Goal: Task Accomplishment & Management: Complete application form

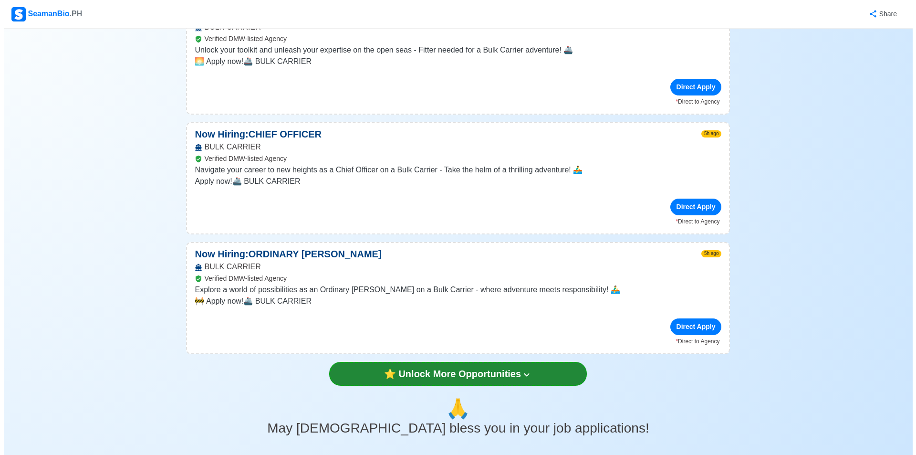
scroll to position [2051, 0]
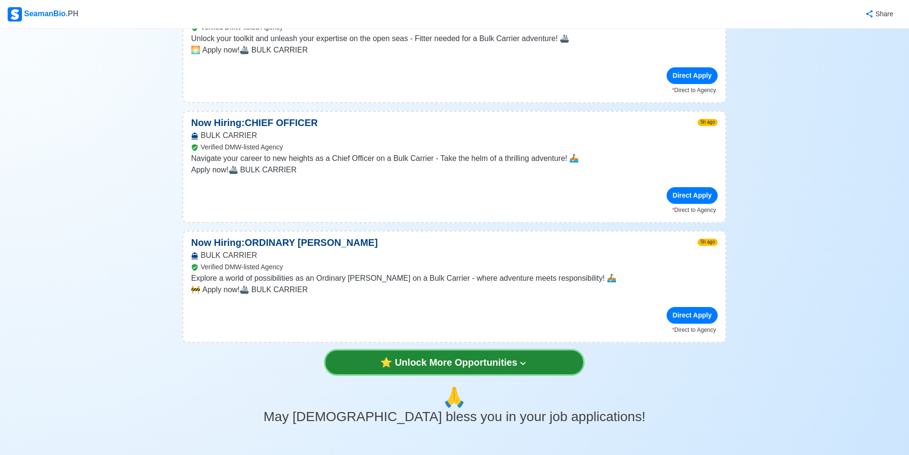
click at [457, 350] on button "⭐️ Unlock More Opportunities" at bounding box center [454, 362] width 258 height 24
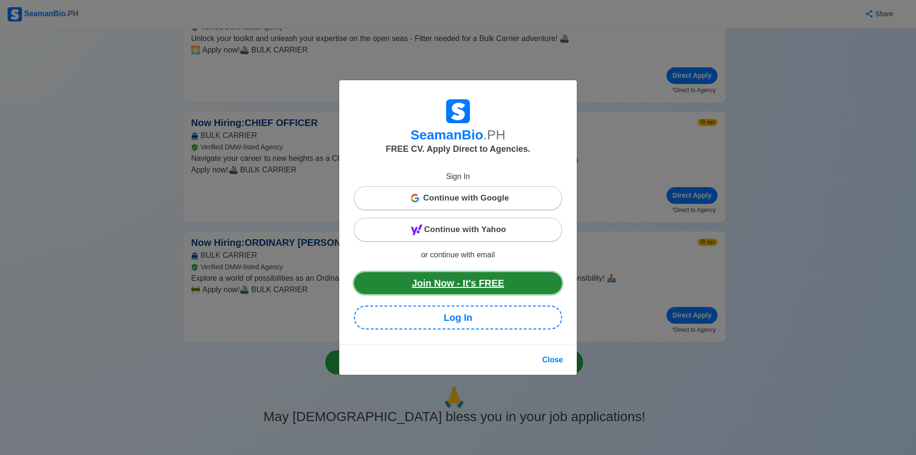
click at [484, 289] on link "Join Now - It's FREE" at bounding box center [458, 283] width 208 height 22
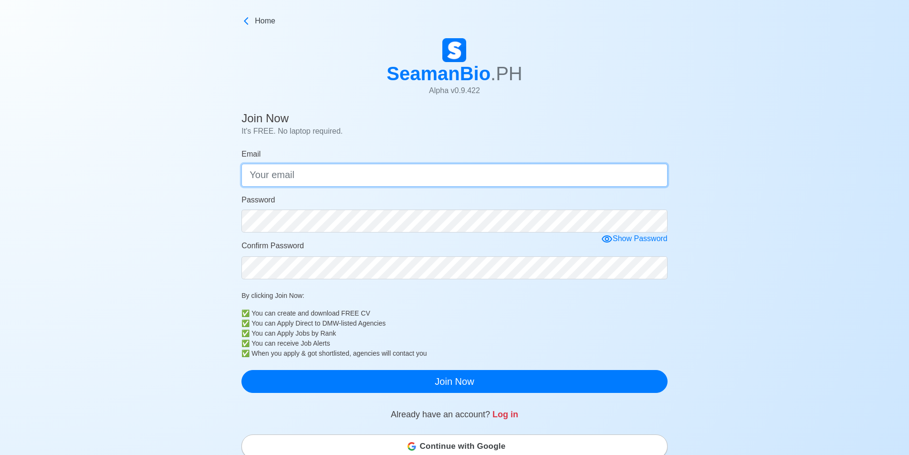
click at [293, 175] on input "Email" at bounding box center [454, 175] width 426 height 23
type input "[EMAIL_ADDRESS][DOMAIN_NAME]"
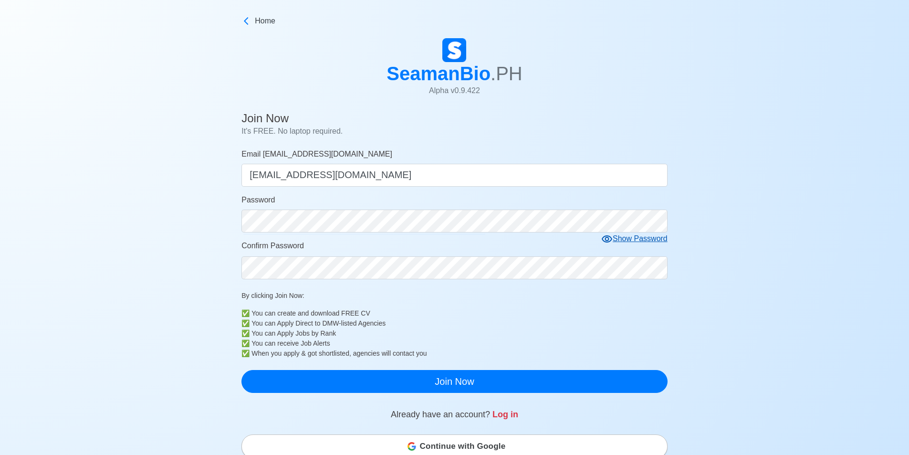
click at [611, 238] on icon at bounding box center [606, 238] width 11 height 11
click at [607, 239] on icon at bounding box center [609, 238] width 11 height 11
click at [608, 240] on icon at bounding box center [606, 238] width 11 height 11
click at [238, 225] on main "Join Now It's FREE. No laptop required. Email normankenn68@yahoo.com normankenn…" at bounding box center [454, 377] width 440 height 539
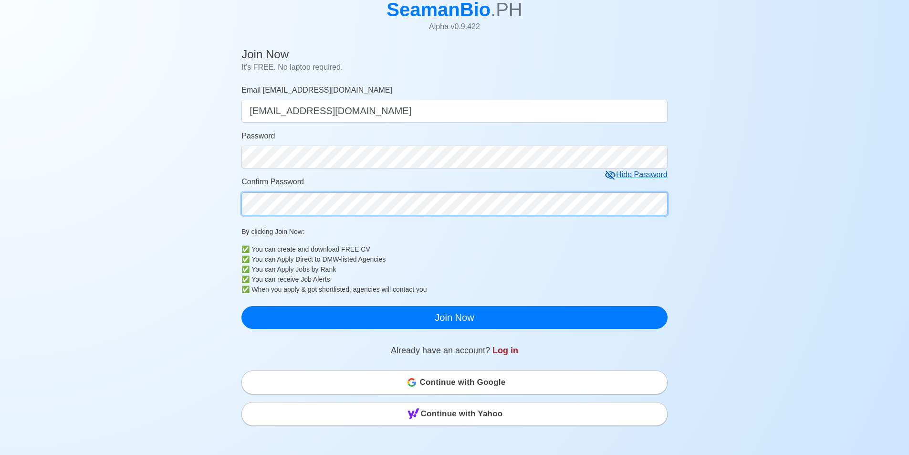
scroll to position [95, 0]
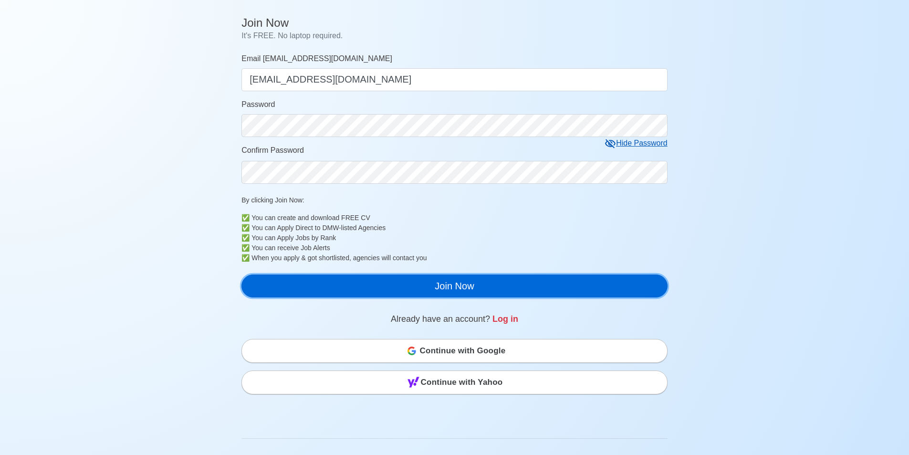
click at [464, 288] on button "Join Now" at bounding box center [454, 285] width 426 height 23
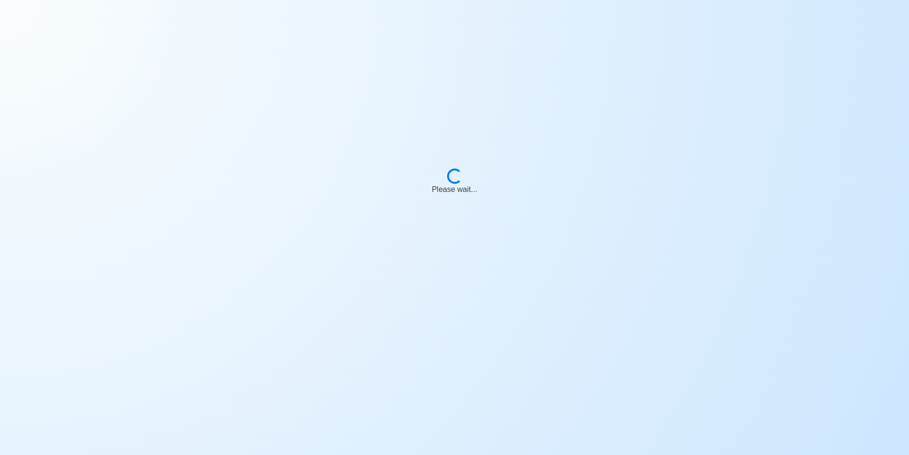
scroll to position [0, 0]
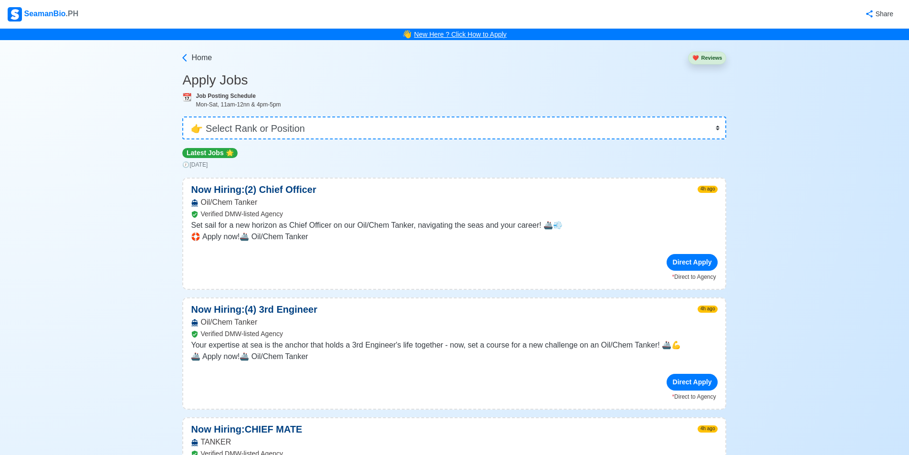
click at [477, 34] on link "New Here ? Click How to Apply" at bounding box center [460, 35] width 93 height 8
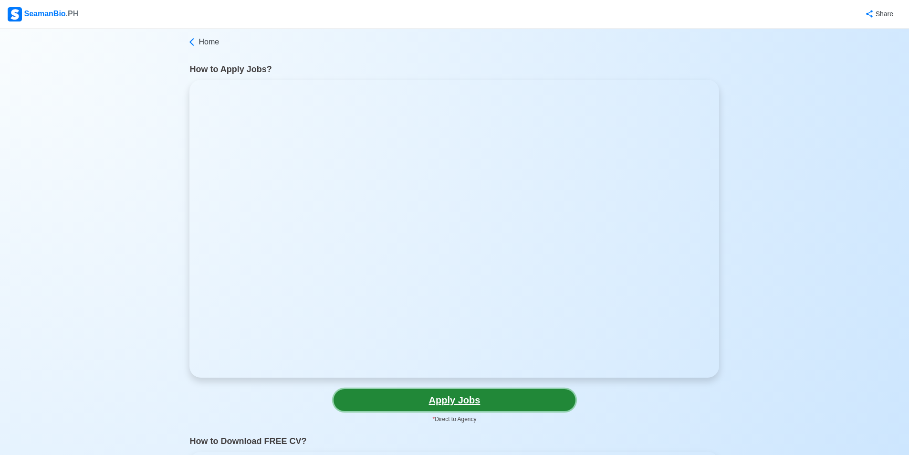
click at [463, 405] on link "Apply Jobs" at bounding box center [454, 400] width 242 height 22
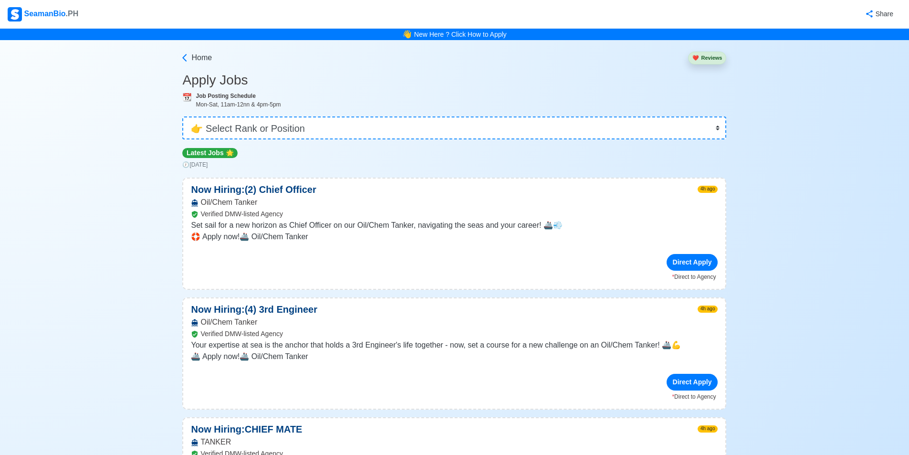
click at [205, 155] on p "Latest Jobs 🌟" at bounding box center [209, 153] width 55 height 10
click at [206, 155] on p "Latest Jobs 🌟" at bounding box center [209, 153] width 55 height 10
click at [226, 154] on span "🌟" at bounding box center [230, 153] width 8 height 8
click at [257, 129] on select "👉 Select Rank or Position Master Chief Officer 2nd Officer 3rd Officer Junior O…" at bounding box center [454, 127] width 544 height 23
select select "Chief Engineer"
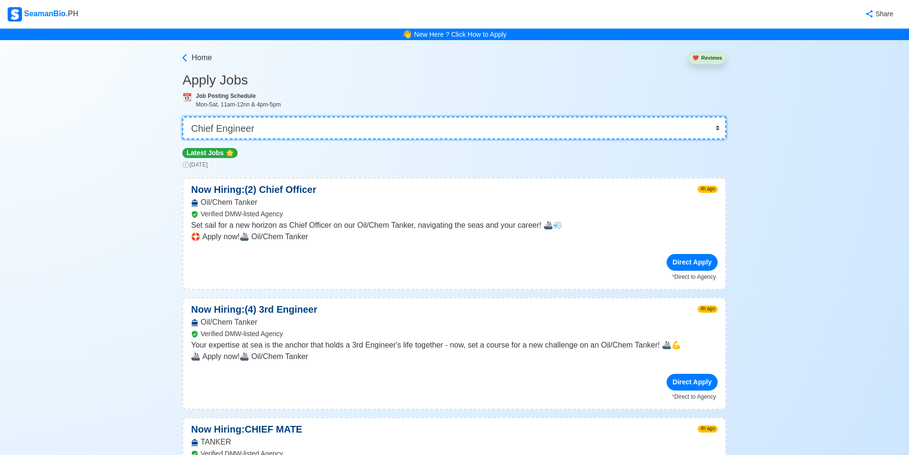
click at [186, 116] on select "👉 Select Rank or Position Master Chief Officer 2nd Officer 3rd Officer Junior O…" at bounding box center [454, 127] width 544 height 23
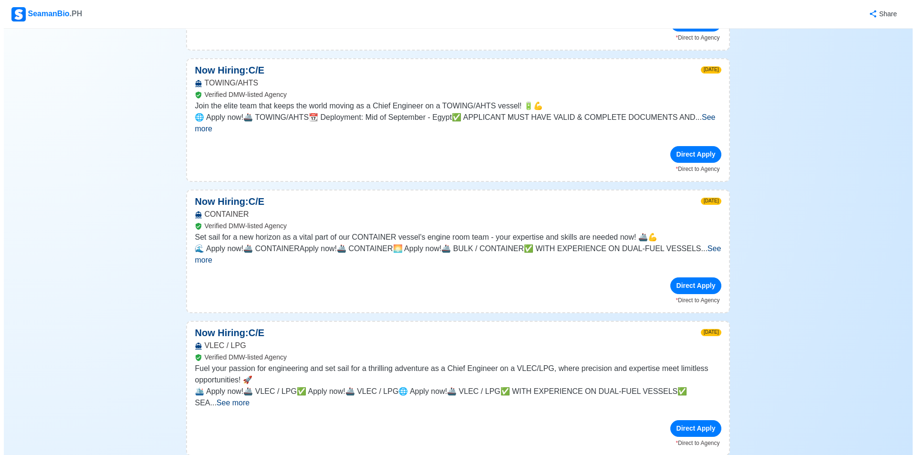
scroll to position [668, 0]
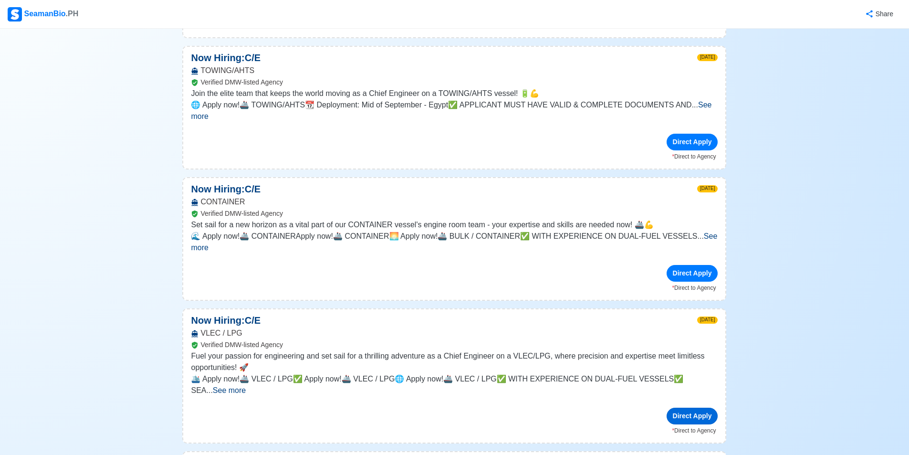
click at [684, 407] on div "Direct Apply" at bounding box center [692, 415] width 52 height 17
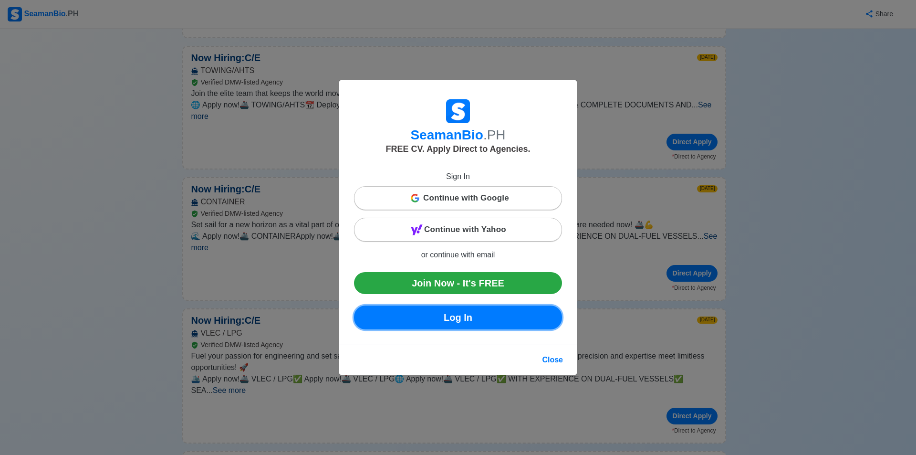
click at [460, 318] on link "Log In" at bounding box center [458, 317] width 208 height 24
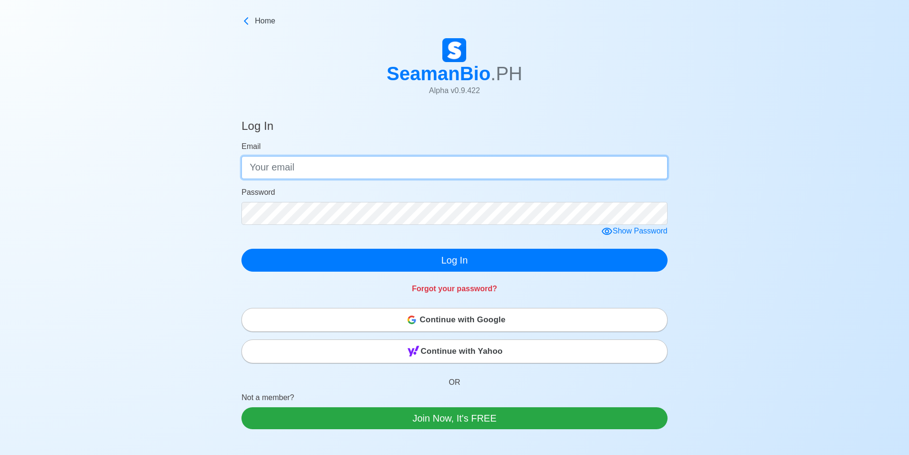
type input "[EMAIL_ADDRESS][DOMAIN_NAME]"
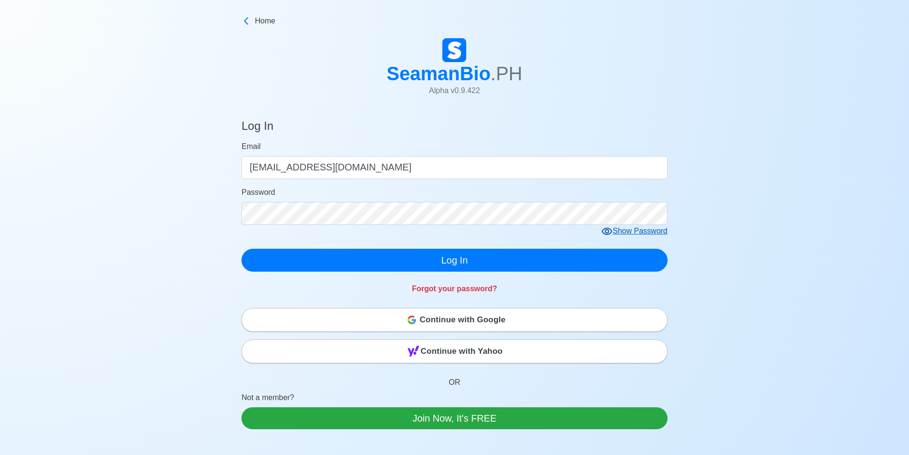
click at [605, 234] on icon at bounding box center [606, 231] width 10 height 7
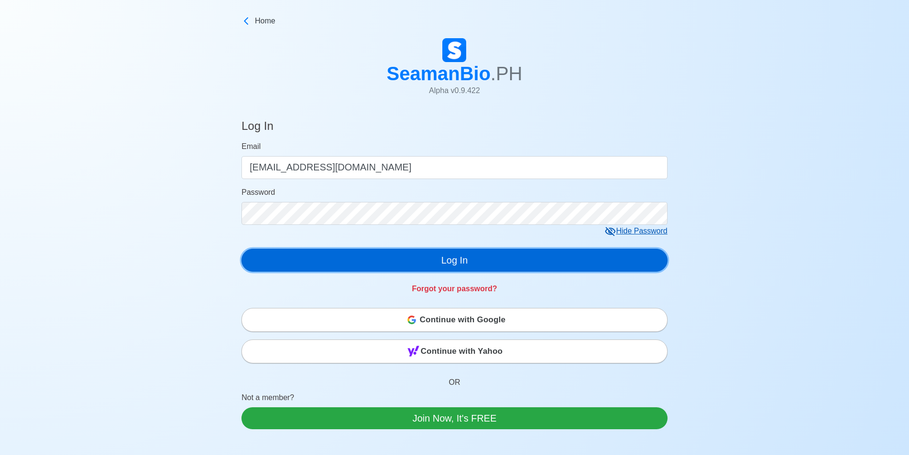
click at [456, 262] on button "Log In" at bounding box center [454, 260] width 426 height 23
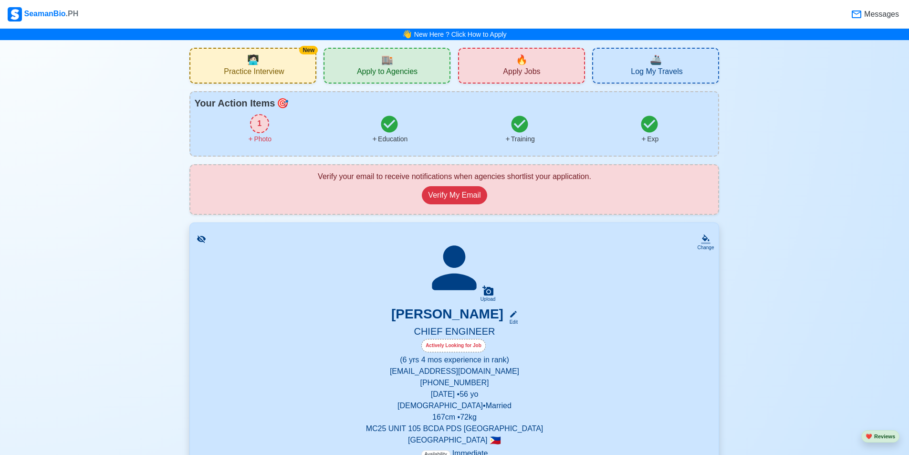
click at [455, 344] on div "Actively Looking for Job" at bounding box center [453, 345] width 64 height 13
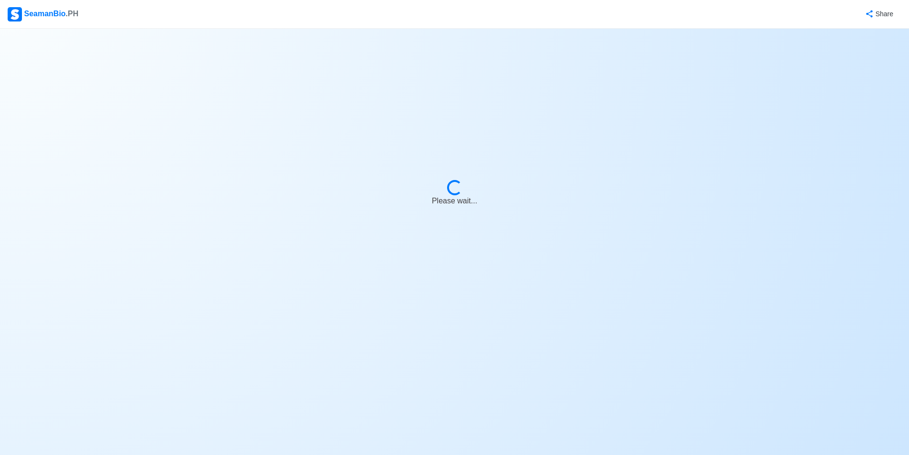
select select "Actively Looking for Job"
select select "Visible for Hiring"
select select "Married"
select select "[DEMOGRAPHIC_DATA]"
select select "PH"
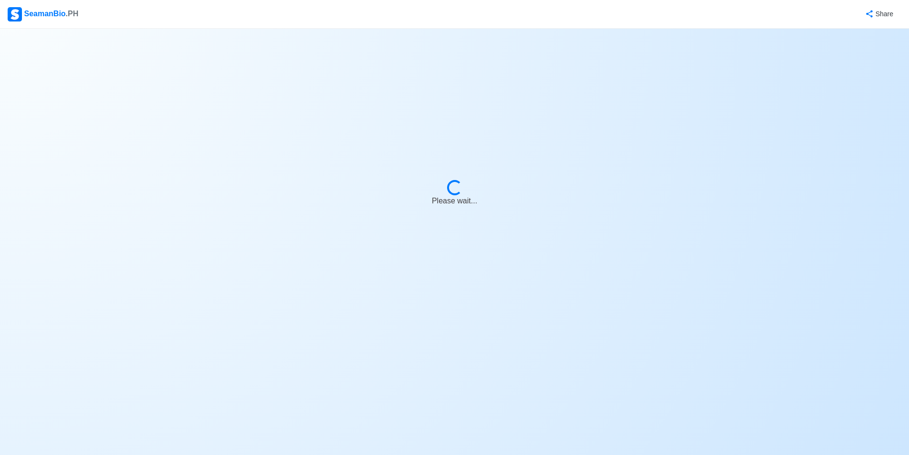
select select "6"
select select "4"
select select "4102416000000"
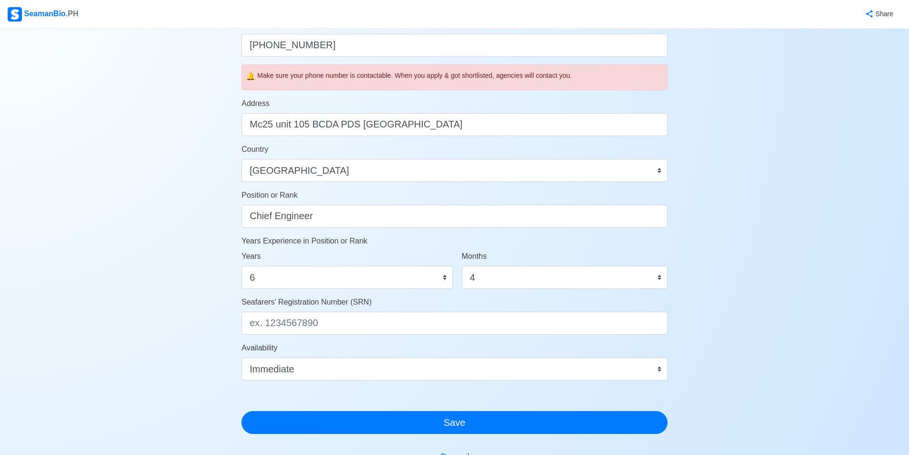
scroll to position [334, 0]
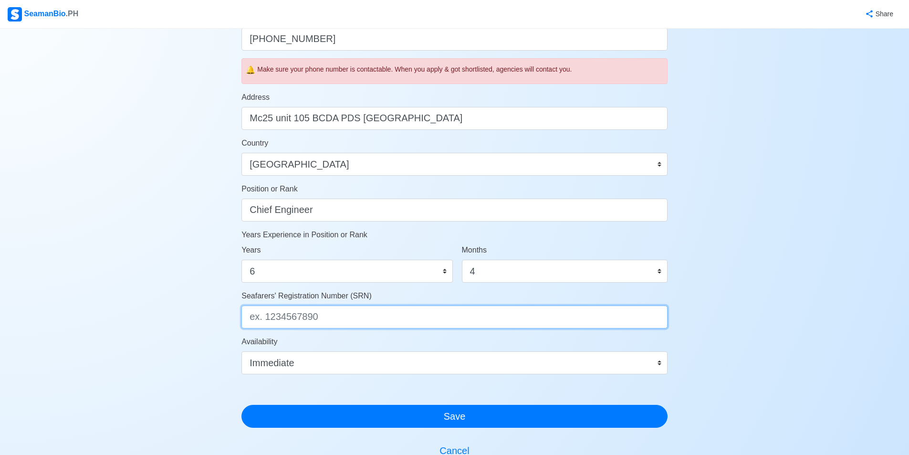
click at [317, 319] on input "Seafarers' Registration Number (SRN)" at bounding box center [454, 316] width 426 height 23
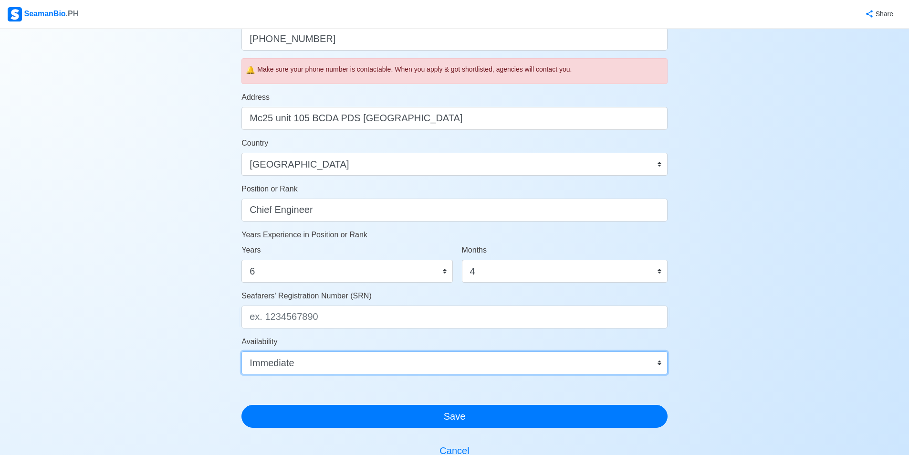
click at [294, 361] on select "Immediate Sep 2025 Oct 2025 Nov 2025 Dec 2025 Jan 2026 Feb 2026 Mar 2026 Apr 20…" at bounding box center [454, 362] width 426 height 23
click at [293, 362] on select "Immediate Sep 2025 Oct 2025 Nov 2025 Dec 2025 Jan 2026 Feb 2026 Mar 2026 Apr 20…" at bounding box center [454, 362] width 426 height 23
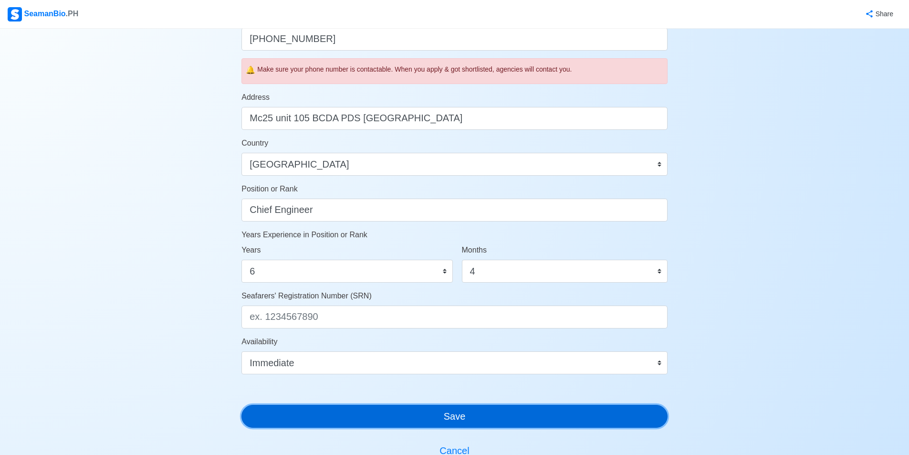
click at [464, 420] on button "Save" at bounding box center [454, 415] width 426 height 23
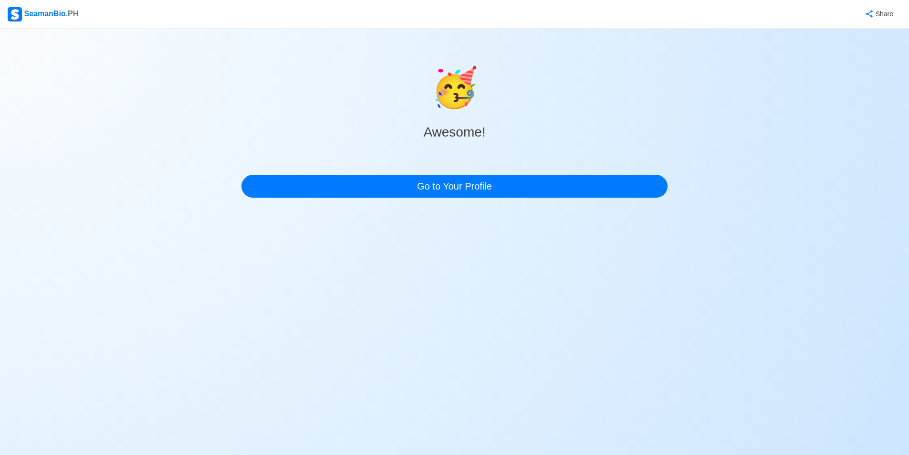
scroll to position [0, 0]
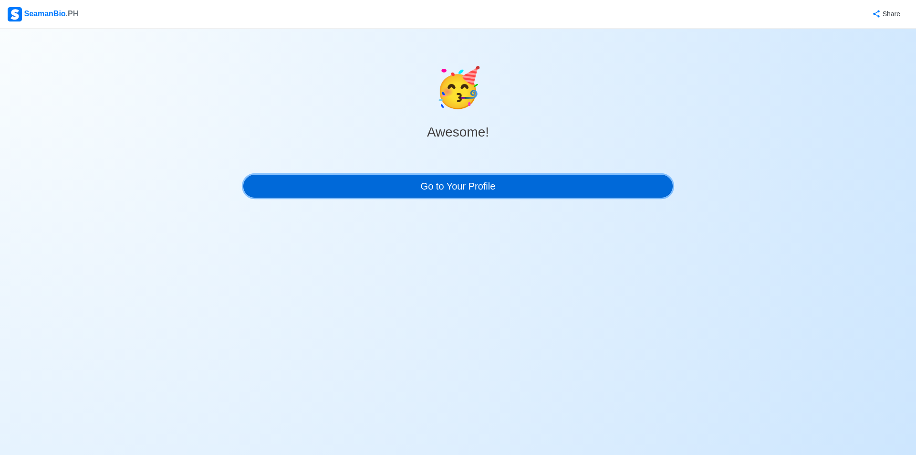
click at [454, 187] on link "Go to Your Profile" at bounding box center [457, 186] width 429 height 23
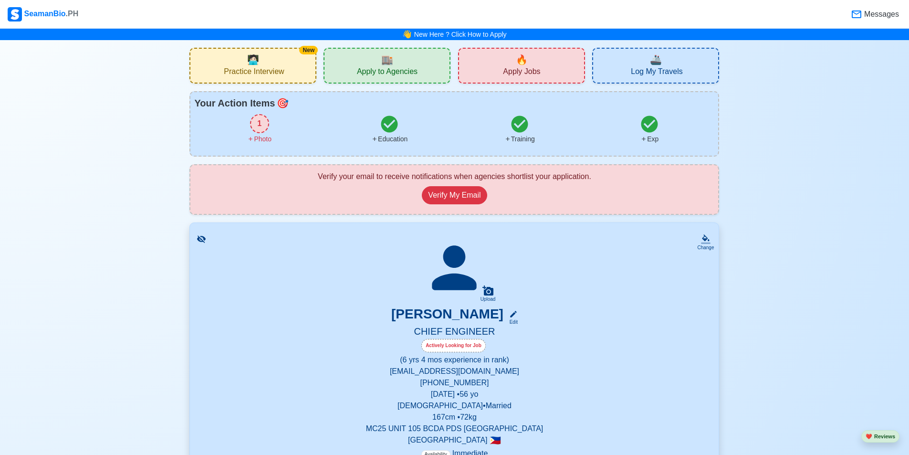
click at [404, 73] on span "Apply to Agencies" at bounding box center [387, 73] width 61 height 12
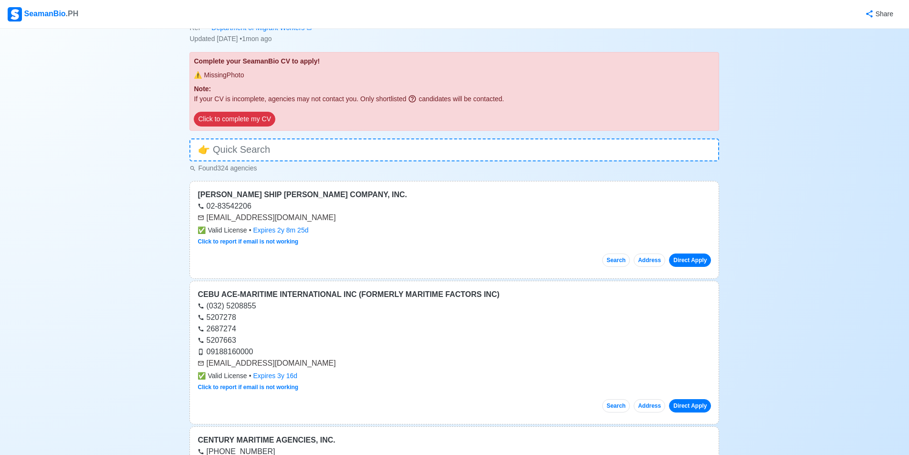
scroll to position [48, 0]
click at [245, 119] on button "Click to complete my CV" at bounding box center [234, 118] width 81 height 15
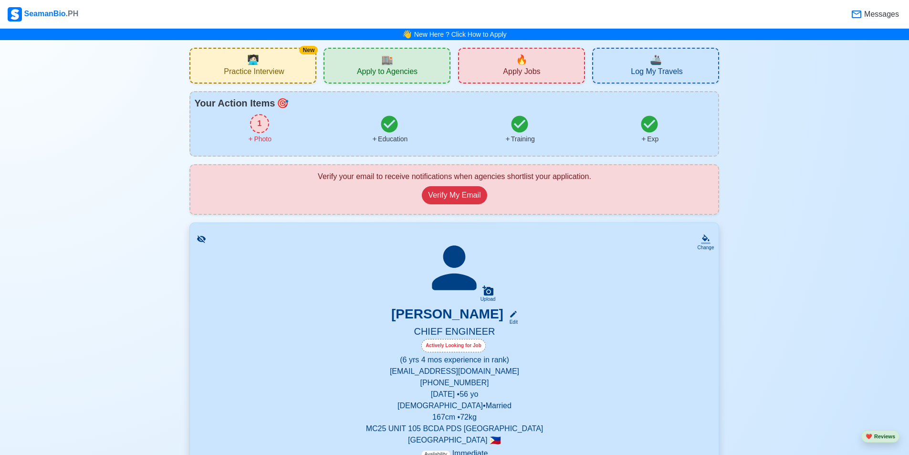
click at [256, 128] on div "1" at bounding box center [259, 123] width 19 height 19
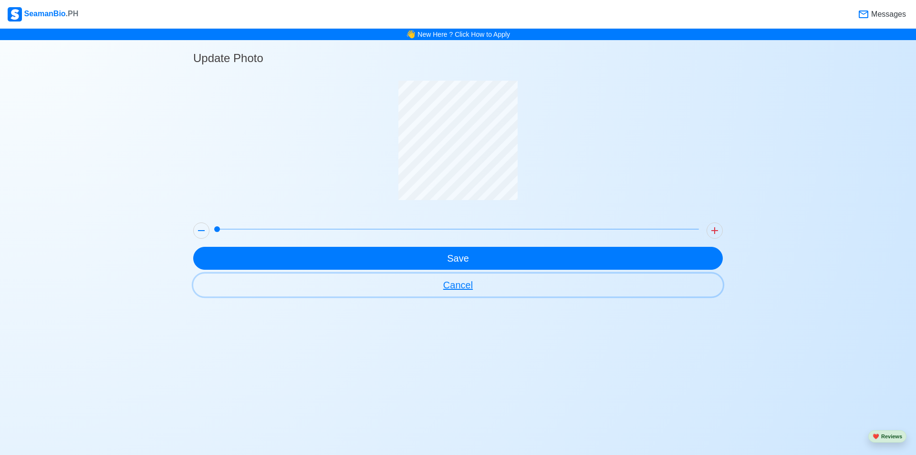
click at [459, 283] on button "Cancel" at bounding box center [457, 284] width 529 height 23
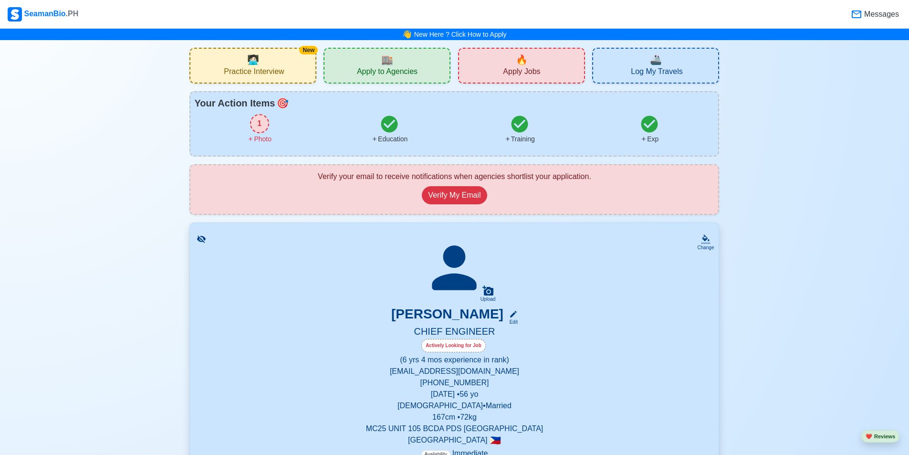
click at [254, 124] on div "1" at bounding box center [259, 123] width 19 height 19
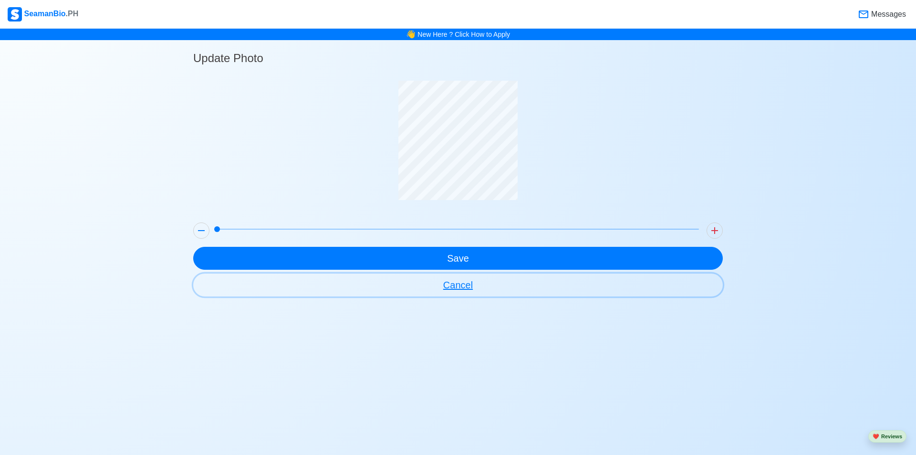
click at [454, 283] on button "Cancel" at bounding box center [457, 284] width 529 height 23
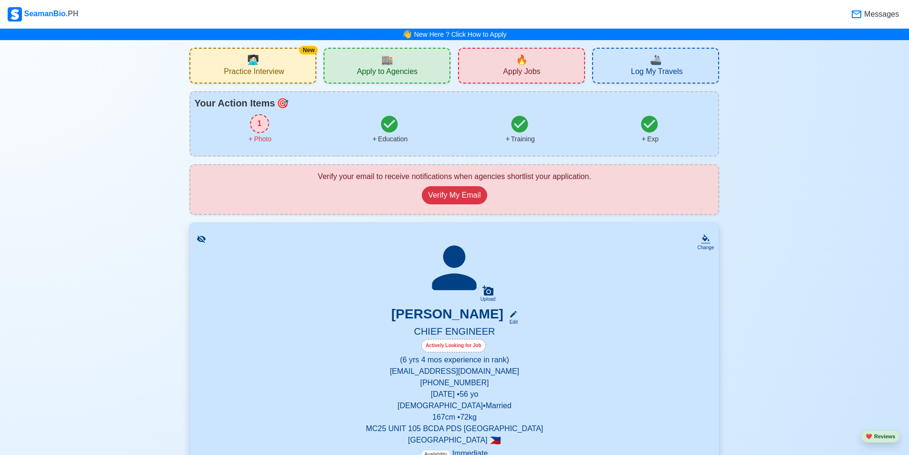
click at [267, 125] on div "1" at bounding box center [259, 123] width 19 height 19
click at [266, 119] on div "1" at bounding box center [259, 123] width 19 height 19
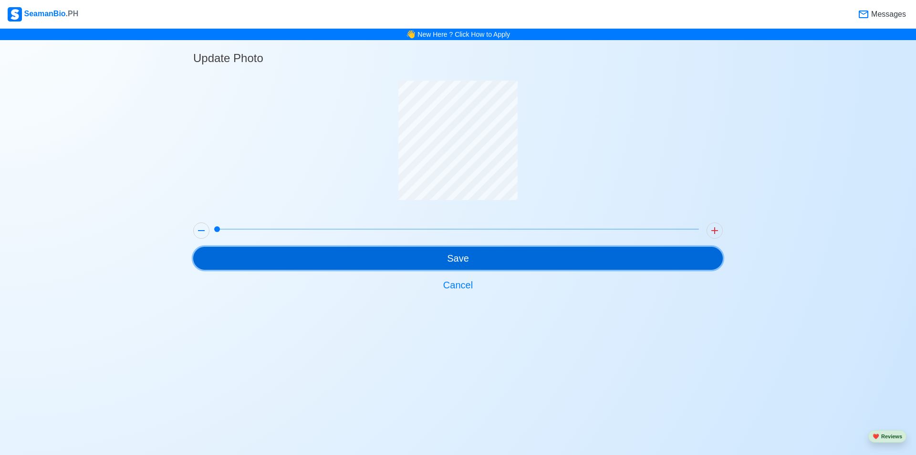
click at [459, 256] on button "Save" at bounding box center [457, 258] width 529 height 23
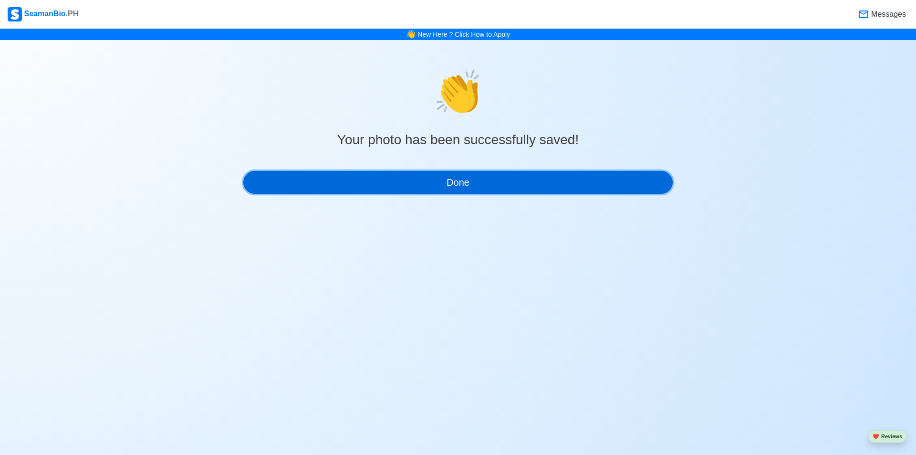
click at [452, 177] on button "Done" at bounding box center [457, 182] width 429 height 23
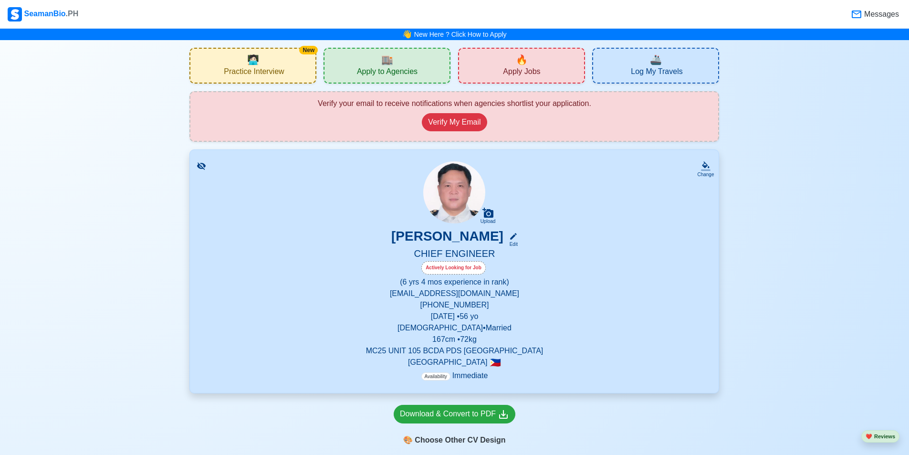
click at [379, 71] on span "Apply to Agencies" at bounding box center [387, 73] width 61 height 12
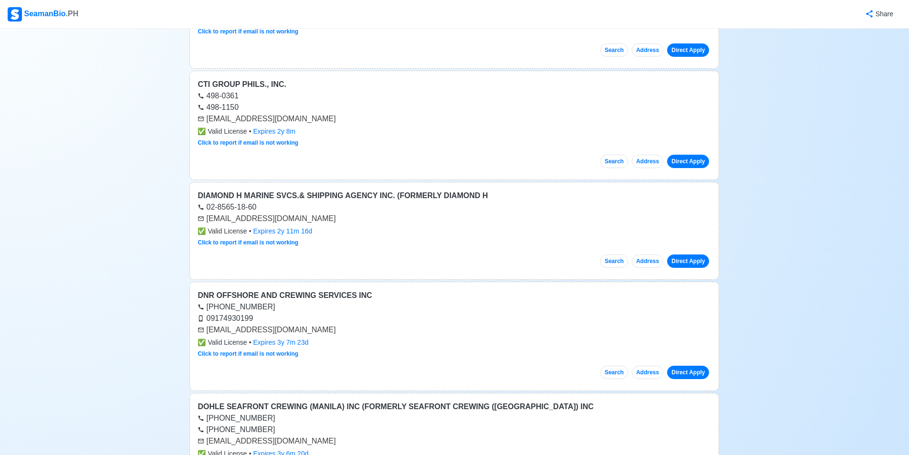
scroll to position [2146, 0]
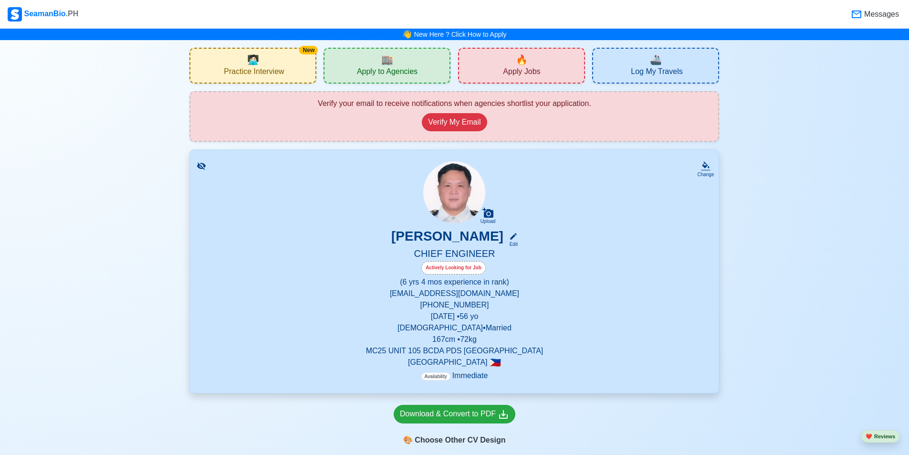
click at [532, 73] on span "Apply Jobs" at bounding box center [521, 73] width 37 height 12
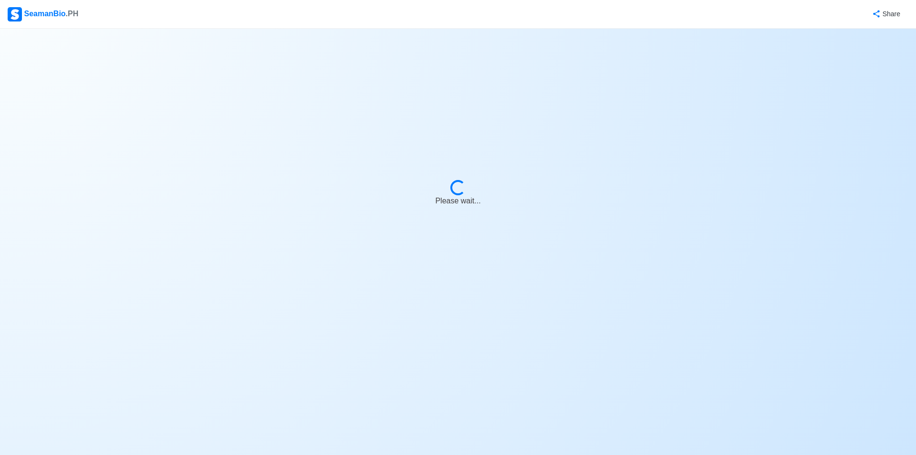
select select "Chief Engineer"
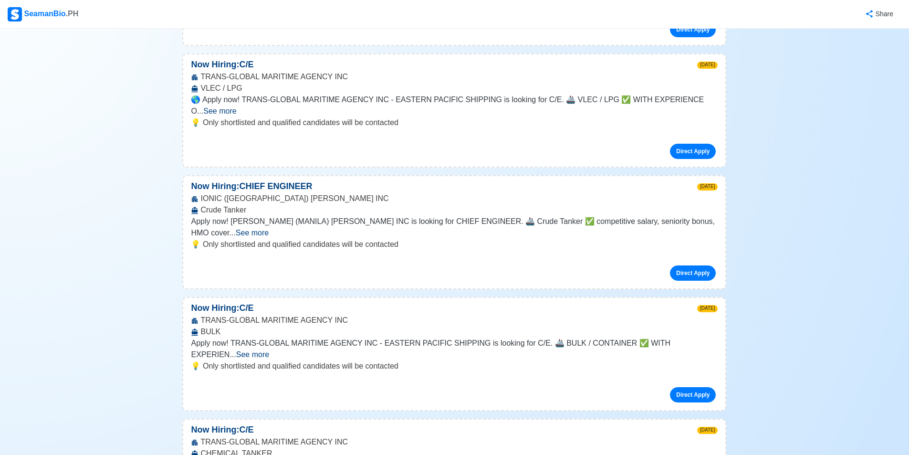
scroll to position [906, 0]
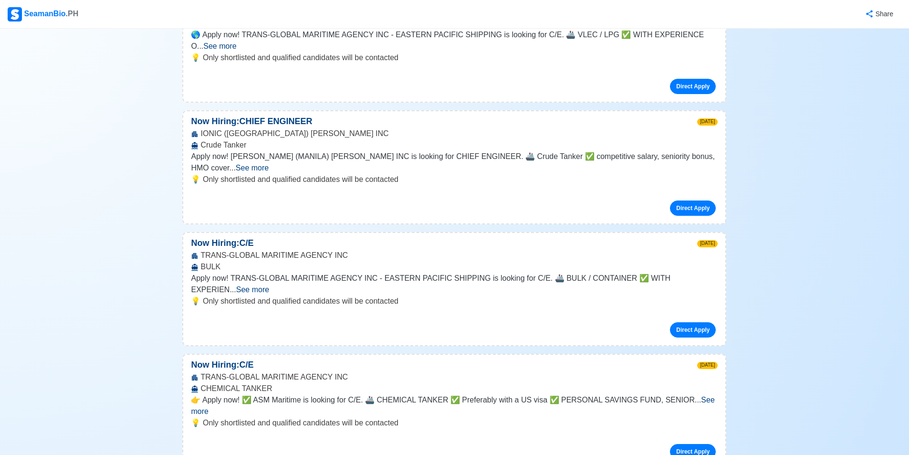
click at [269, 285] on span "See more" at bounding box center [252, 289] width 33 height 8
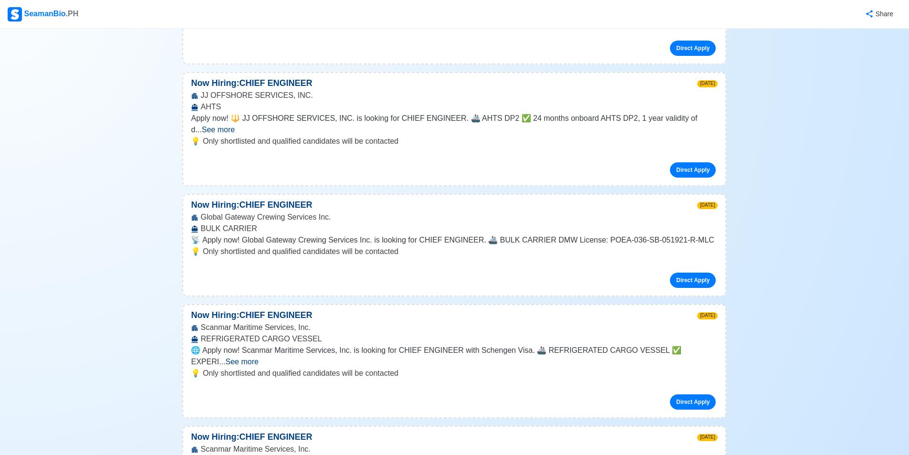
scroll to position [1574, 0]
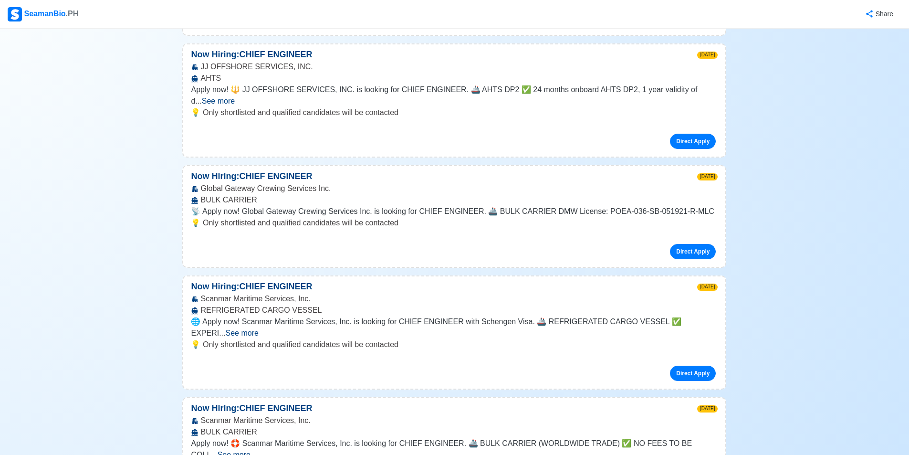
click at [259, 329] on span "See more" at bounding box center [242, 333] width 33 height 8
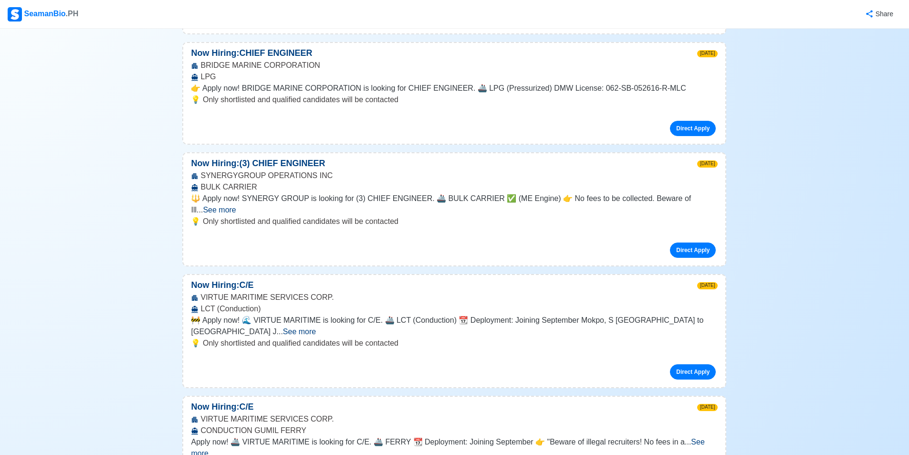
scroll to position [3148, 0]
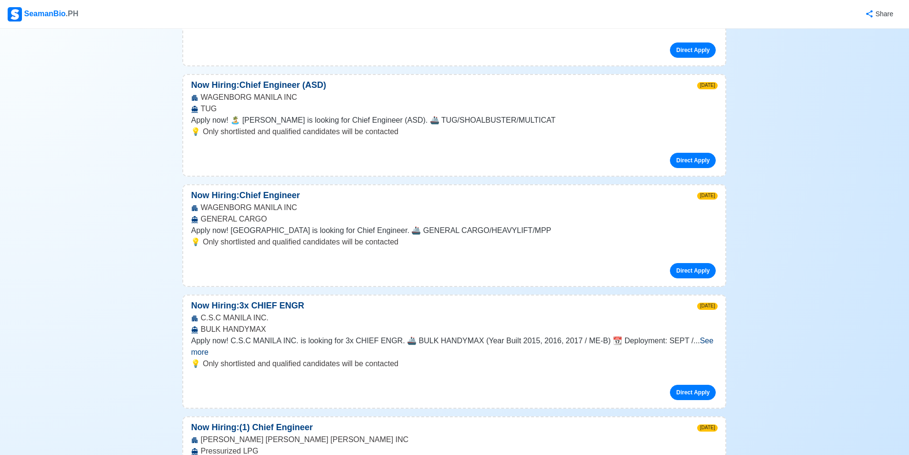
scroll to position [3959, 0]
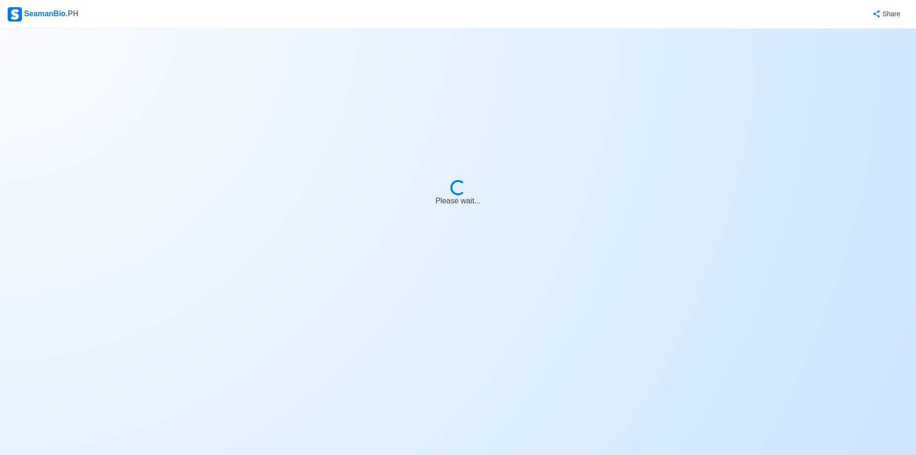
select select "Actively Looking for Job"
select select "Visible for Hiring"
select select "Married"
select select "[DEMOGRAPHIC_DATA]"
select select "PH"
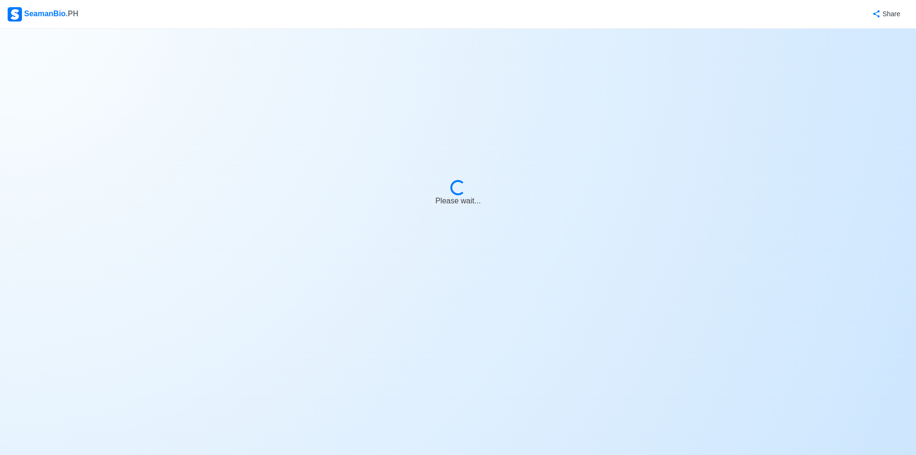
select select "6"
select select "4"
select select "4102416000000"
